Goal: Navigation & Orientation: Go to known website

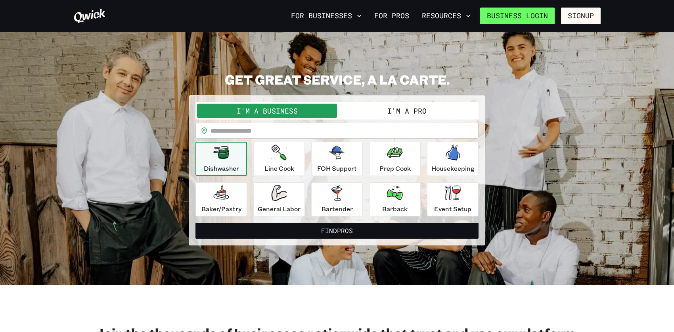
click at [504, 15] on link "Business Login" at bounding box center [517, 16] width 75 height 17
click at [517, 14] on link "Business Login" at bounding box center [517, 16] width 75 height 17
click at [512, 18] on link "Business Login" at bounding box center [517, 16] width 75 height 17
